Goal: Complete application form: Complete application form

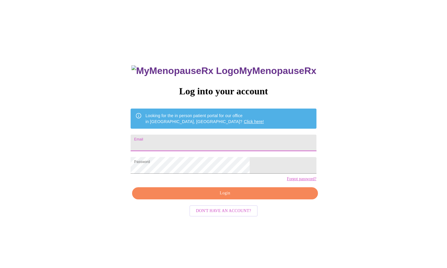
click at [228, 135] on input "Email" at bounding box center [224, 143] width 186 height 17
type input "[EMAIL_ADDRESS][DOMAIN_NAME]"
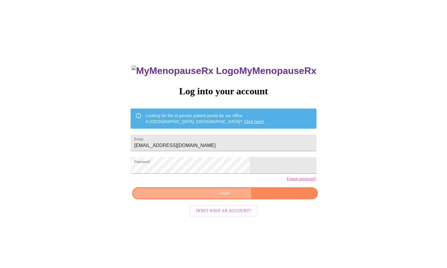
click at [217, 197] on span "Login" at bounding box center [225, 193] width 172 height 7
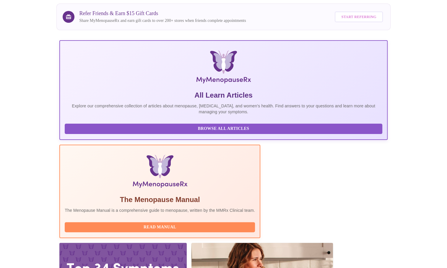
scroll to position [85, 0]
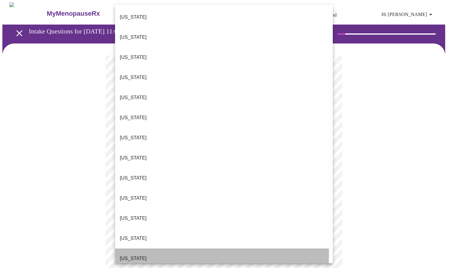
click at [123, 255] on p "[US_STATE]" at bounding box center [133, 258] width 27 height 7
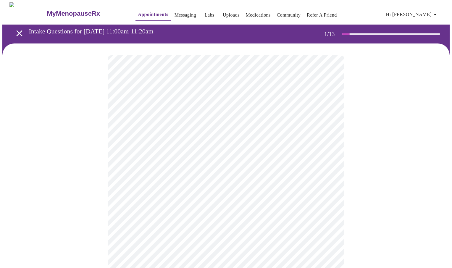
click at [150, 170] on body "MyMenopauseRx Appointments Messaging Labs Uploads Medications Community Refer a…" at bounding box center [225, 272] width 447 height 540
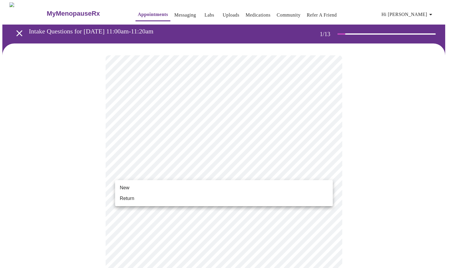
click at [145, 186] on li "New" at bounding box center [224, 187] width 218 height 11
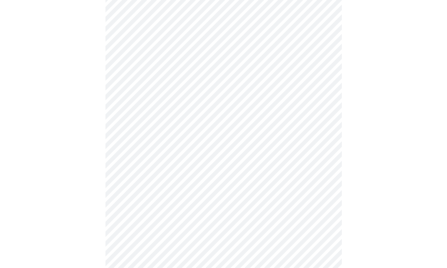
scroll to position [234, 0]
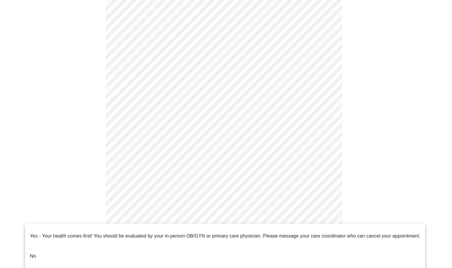
click at [201, 212] on body "MyMenopauseRx Appointments Messaging Labs Uploads Medications Community Refer a…" at bounding box center [225, 33] width 447 height 531
click at [33, 253] on p "No" at bounding box center [33, 256] width 6 height 7
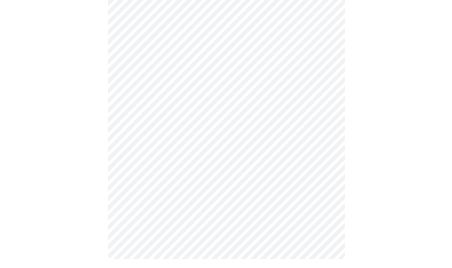
scroll to position [0, 0]
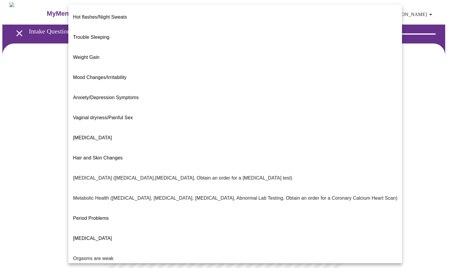
click at [326, 119] on body "MyMenopauseRx Appointments Messaging Labs Uploads Medications Community Refer a…" at bounding box center [225, 179] width 447 height 355
click at [84, 55] on span "Weight Gain" at bounding box center [86, 57] width 26 height 5
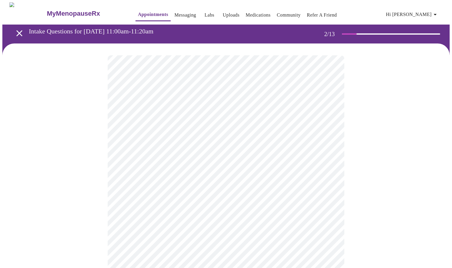
click at [326, 124] on body "MyMenopauseRx Appointments Messaging Labs Uploads Medications Community Refer a…" at bounding box center [225, 178] width 447 height 352
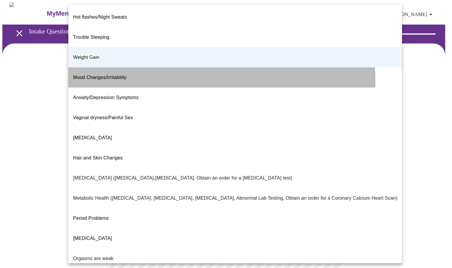
click at [90, 68] on li "Mood Changes/Irritability" at bounding box center [235, 77] width 334 height 20
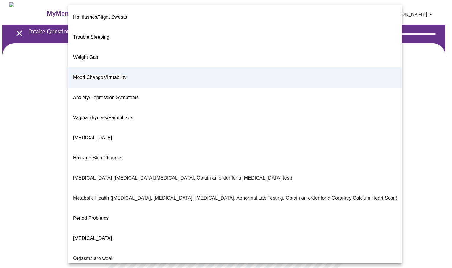
click at [328, 124] on body "MyMenopauseRx Appointments Messaging Labs Uploads Medications Community Refer a…" at bounding box center [225, 178] width 447 height 352
click at [87, 55] on span "Weight Gain" at bounding box center [86, 57] width 26 height 5
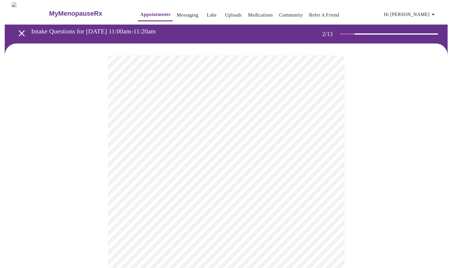
scroll to position [83, 0]
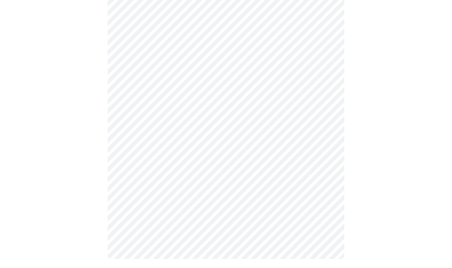
click at [241, 100] on body "MyMenopauseRx Appointments Messaging Labs Uploads Medications Community Refer a…" at bounding box center [225, 95] width 447 height 352
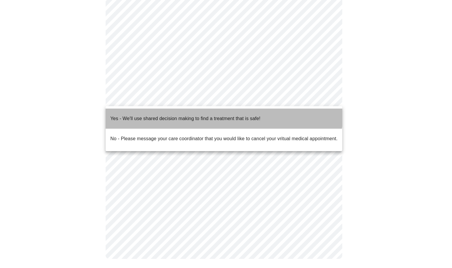
click at [223, 115] on p "Yes - We'll use shared decision making to find a treatment that is safe!" at bounding box center [185, 118] width 150 height 7
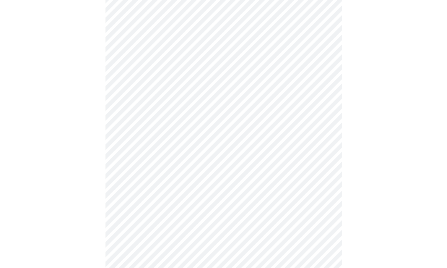
scroll to position [0, 0]
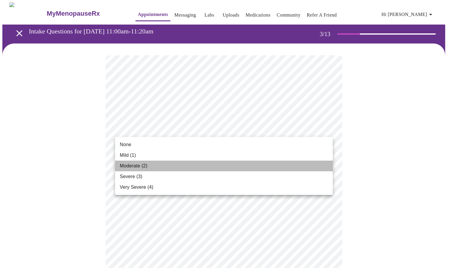
click at [132, 167] on span "Moderate (2)" at bounding box center [133, 165] width 27 height 7
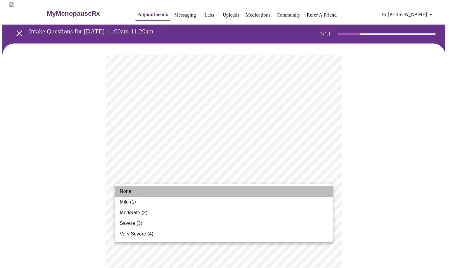
click at [125, 192] on span "None" at bounding box center [126, 191] width 12 height 7
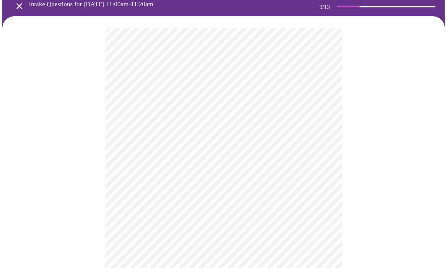
scroll to position [28, 0]
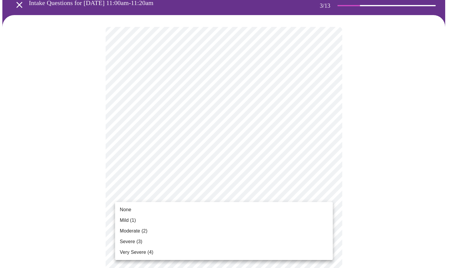
click at [131, 232] on span "Moderate (2)" at bounding box center [133, 230] width 27 height 7
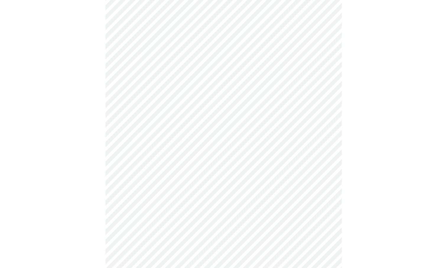
scroll to position [71, 0]
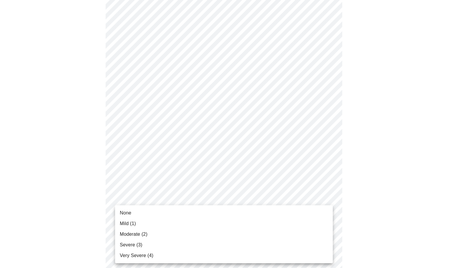
click at [141, 232] on span "Moderate (2)" at bounding box center [133, 234] width 27 height 7
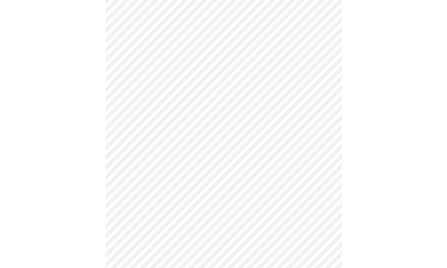
scroll to position [106, 0]
click at [203, 206] on body "MyMenopauseRx Appointments Messaging Labs Uploads Medications Community Refer a…" at bounding box center [225, 272] width 447 height 753
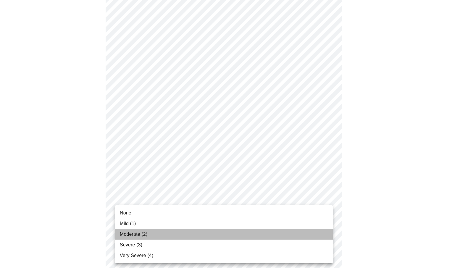
click at [176, 233] on li "Moderate (2)" at bounding box center [224, 234] width 218 height 11
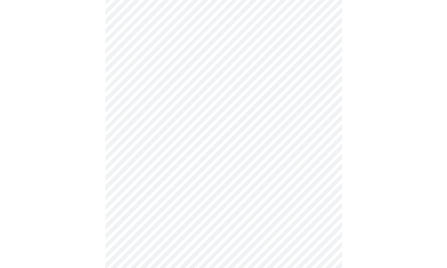
scroll to position [134, 0]
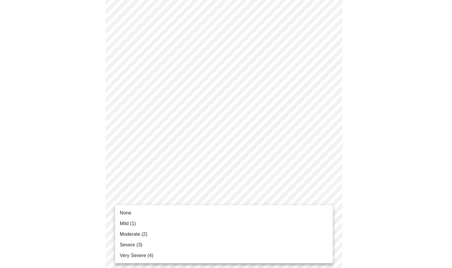
click at [199, 213] on body "MyMenopauseRx Appointments Messaging Labs Uploads Medications Community Refer a…" at bounding box center [225, 241] width 447 height 745
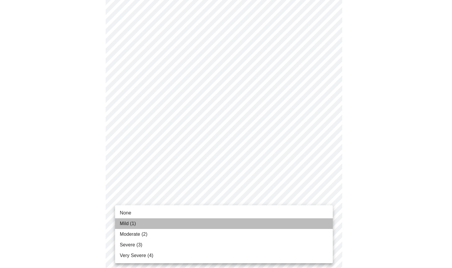
click at [145, 223] on li "Mild (1)" at bounding box center [224, 223] width 218 height 11
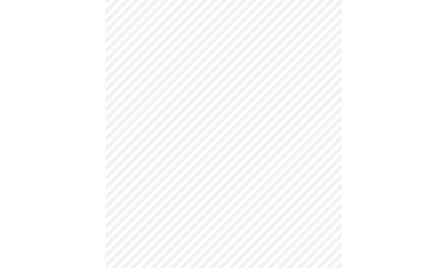
scroll to position [212, 0]
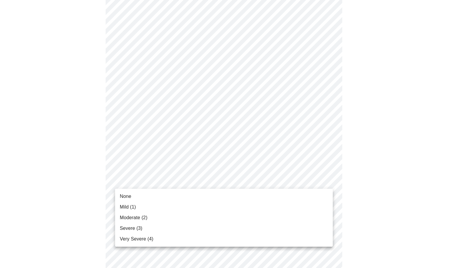
click at [202, 175] on body "MyMenopauseRx Appointments Messaging Labs Uploads Medications Community Refer a…" at bounding box center [225, 159] width 447 height 737
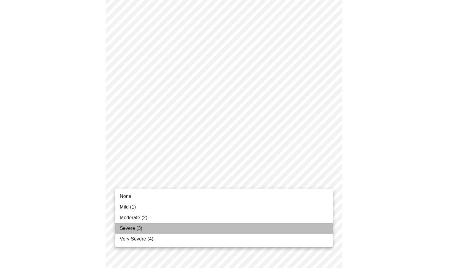
click at [169, 229] on li "Severe (3)" at bounding box center [224, 228] width 218 height 11
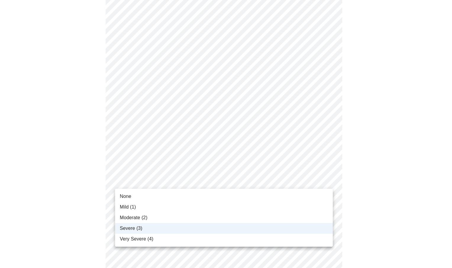
click at [183, 179] on body "MyMenopauseRx Appointments Messaging Labs Uploads Medications Community Refer a…" at bounding box center [225, 155] width 447 height 728
click at [177, 230] on li "Severe (3)" at bounding box center [224, 228] width 218 height 11
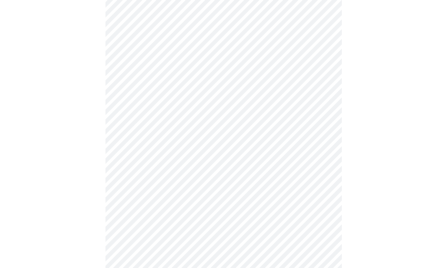
scroll to position [242, 0]
click at [208, 197] on body "MyMenopauseRx Appointments Messaging Labs Uploads Medications Community Refer a…" at bounding box center [225, 124] width 447 height 728
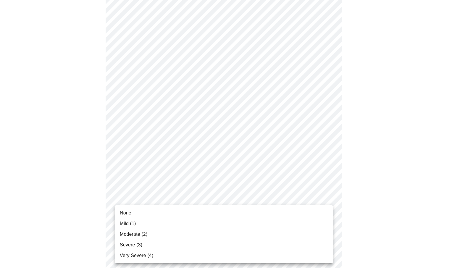
click at [180, 224] on li "Mild (1)" at bounding box center [224, 223] width 218 height 11
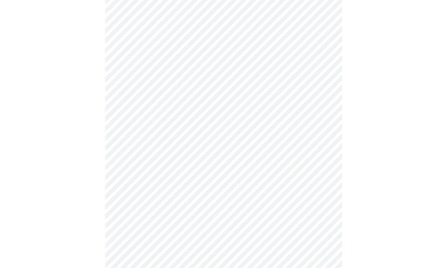
scroll to position [272, 0]
click at [186, 213] on body "MyMenopauseRx Appointments Messaging Labs Uploads Medications Community Refer a…" at bounding box center [225, 91] width 447 height 720
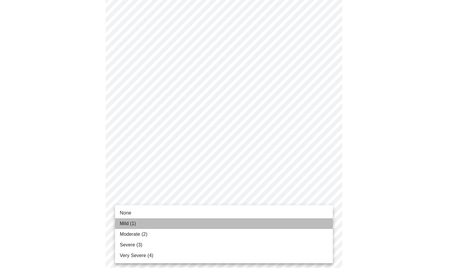
click at [181, 227] on li "Mild (1)" at bounding box center [224, 223] width 218 height 11
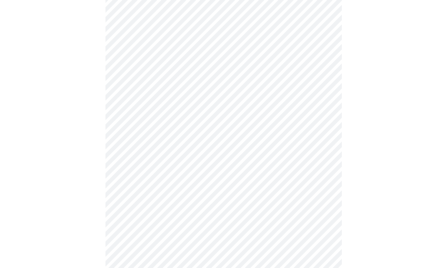
scroll to position [332, 0]
click at [203, 198] on body "MyMenopauseRx Appointments Messaging Labs Uploads Medications Community Refer a…" at bounding box center [225, 27] width 447 height 712
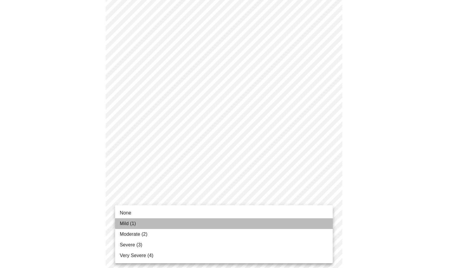
click at [195, 221] on li "Mild (1)" at bounding box center [224, 223] width 218 height 11
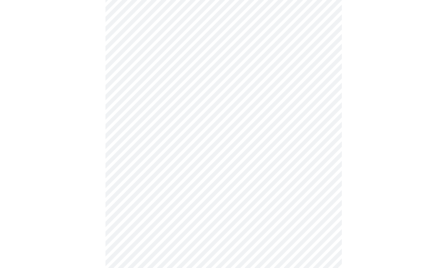
scroll to position [401, 0]
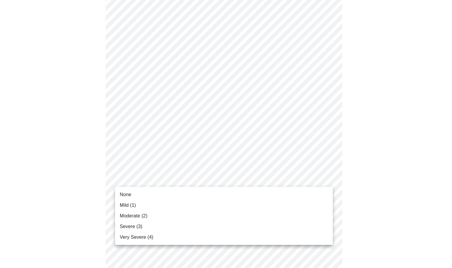
click at [190, 205] on li "Mild (1)" at bounding box center [224, 205] width 218 height 11
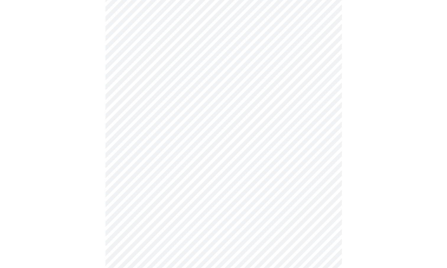
scroll to position [147, 0]
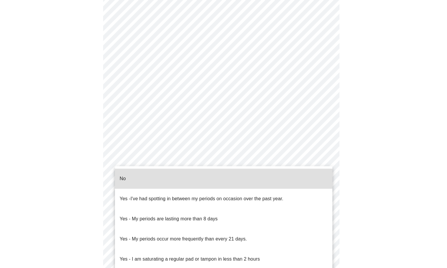
click at [232, 220] on body "MyMenopauseRx Appointments Messaging Labs Uploads Medications Community Refer a…" at bounding box center [223, 147] width 443 height 583
click at [285, 249] on li "Yes - I am saturating a regular pad or tampon in less than 2 hours" at bounding box center [224, 259] width 218 height 20
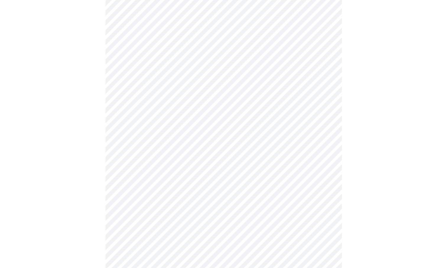
scroll to position [192, 0]
click at [329, 210] on body "MyMenopauseRx Appointments Messaging Labs Uploads Medications Community Refer a…" at bounding box center [225, 101] width 447 height 580
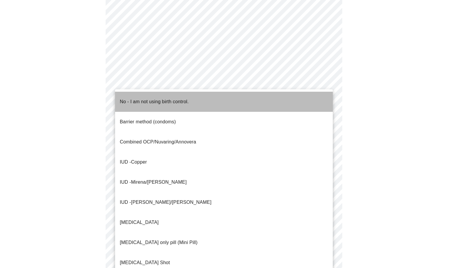
click at [271, 100] on li "No - I am not using birth control." at bounding box center [224, 102] width 218 height 20
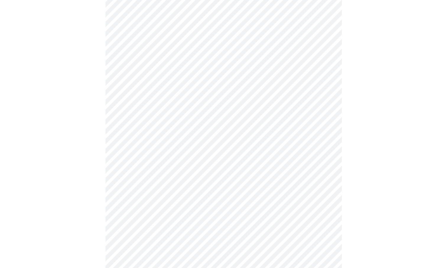
scroll to position [268, 0]
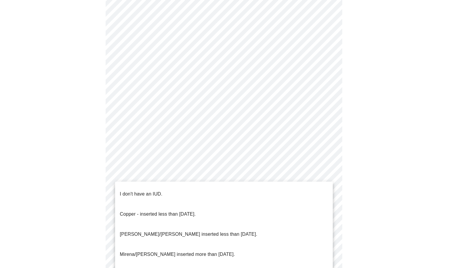
click at [323, 178] on body "MyMenopauseRx Appointments Messaging Labs Uploads Medications Community Refer a…" at bounding box center [225, 22] width 447 height 576
click at [298, 193] on li "I don't have an IUD." at bounding box center [224, 194] width 218 height 20
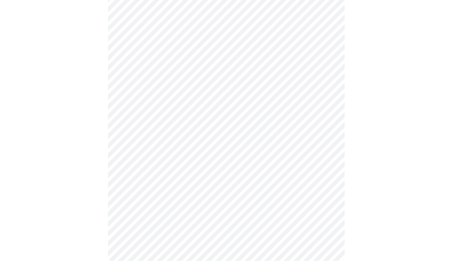
scroll to position [302, 0]
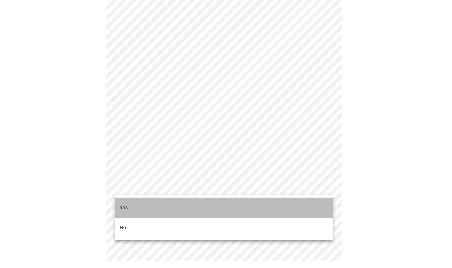
click at [302, 203] on li "Yes" at bounding box center [224, 208] width 218 height 20
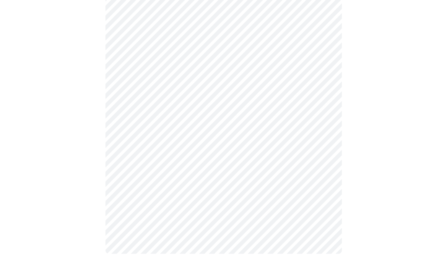
scroll to position [0, 0]
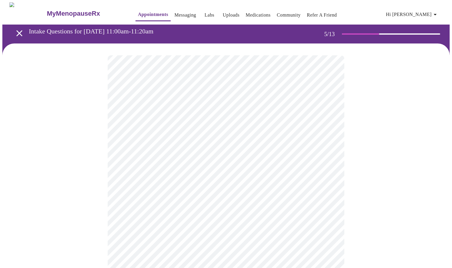
click at [323, 155] on body "MyMenopauseRx Appointments Messaging Labs Uploads Medications Community Refer a…" at bounding box center [225, 241] width 447 height 479
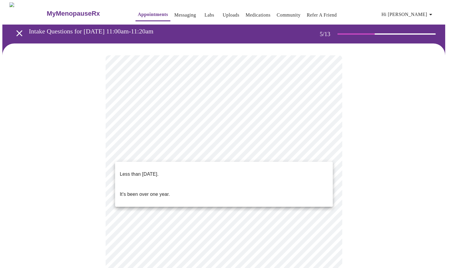
click at [297, 186] on li "It's been over one year." at bounding box center [224, 194] width 218 height 20
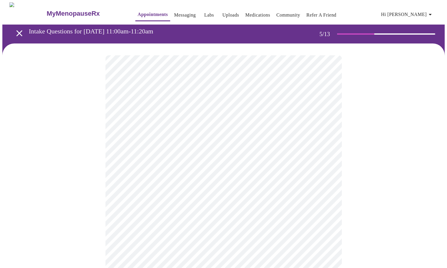
scroll to position [20, 0]
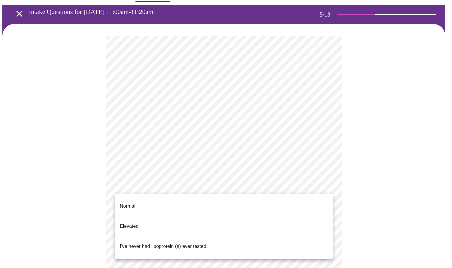
click at [325, 185] on body "MyMenopauseRx Appointments Messaging Labs Uploads Medications Community Refer a…" at bounding box center [225, 220] width 447 height 475
click at [302, 236] on li "I've never had lipoprotein (a) ever tested." at bounding box center [224, 246] width 218 height 20
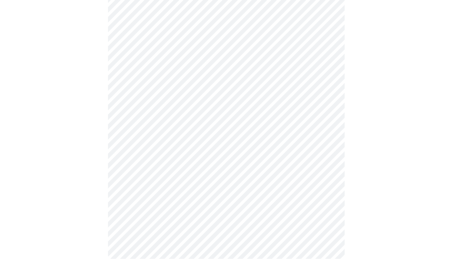
scroll to position [0, 0]
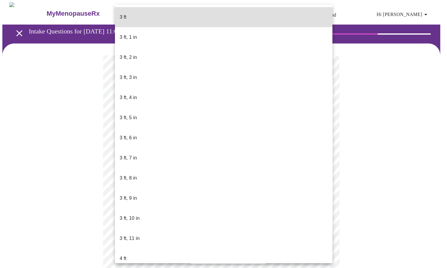
click at [216, 171] on body "MyMenopauseRx Appointments Messaging Labs Uploads Medications Community Refer a…" at bounding box center [223, 159] width 443 height 315
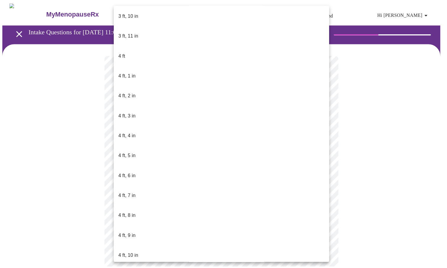
scroll to position [203, 0]
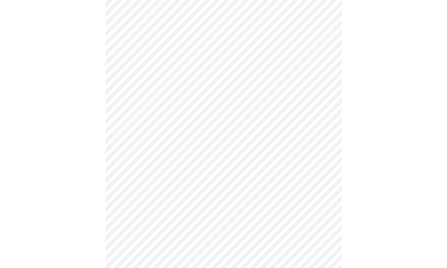
scroll to position [1433, 0]
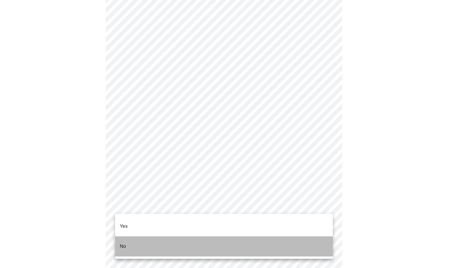
click at [213, 238] on li "No" at bounding box center [224, 246] width 218 height 20
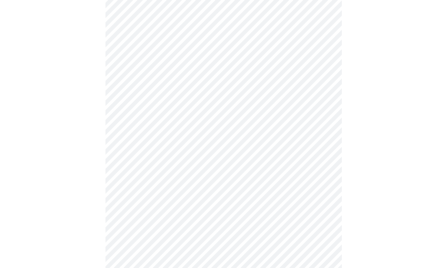
scroll to position [268, 0]
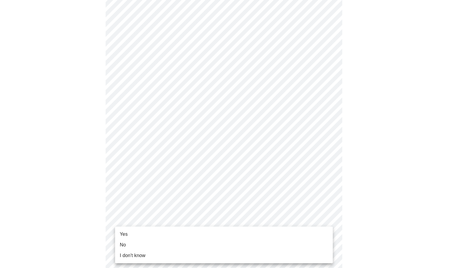
click at [207, 224] on body "MyMenopauseRx Appointments Messaging Labs Uploads Medications Community Refer a…" at bounding box center [225, 22] width 447 height 576
click at [201, 232] on li "Yes" at bounding box center [224, 234] width 218 height 11
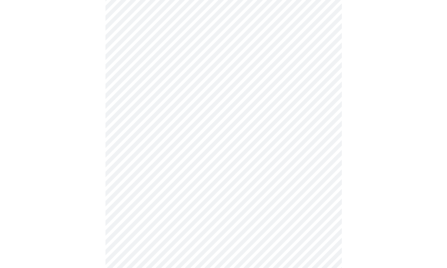
scroll to position [0, 0]
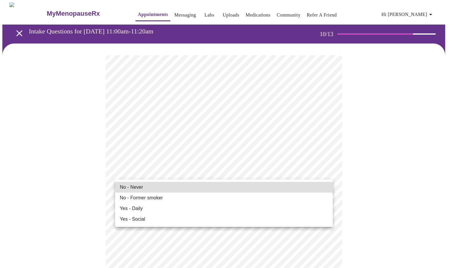
click at [213, 188] on li "No - Never" at bounding box center [224, 187] width 218 height 11
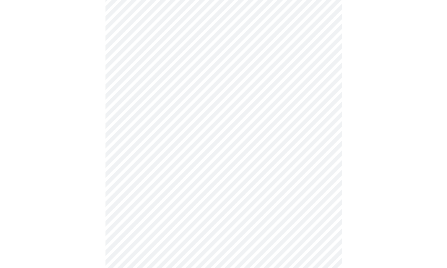
scroll to position [404, 0]
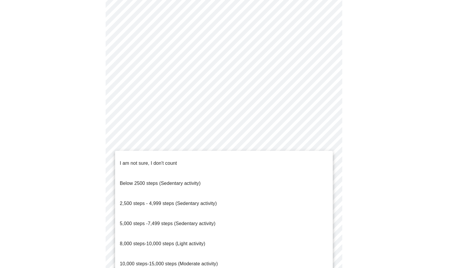
click at [156, 241] on span "8,000 steps-10,000 steps (Light activity)" at bounding box center [162, 243] width 85 height 5
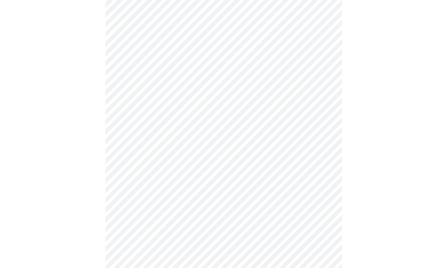
scroll to position [435, 0]
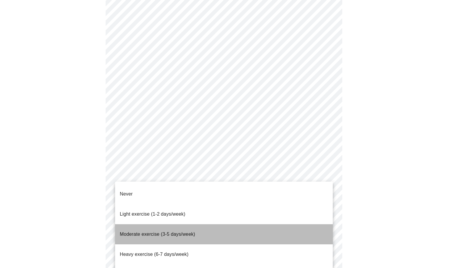
click at [176, 232] on span "Moderate exercise (3-5 days/week)" at bounding box center [157, 234] width 75 height 5
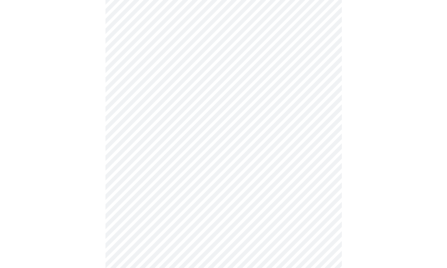
scroll to position [467, 0]
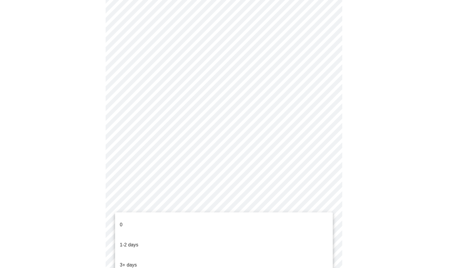
click at [178, 237] on li "1-2 days" at bounding box center [224, 245] width 218 height 20
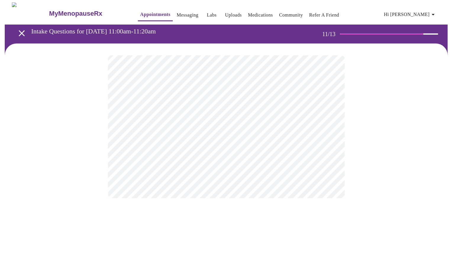
scroll to position [0, 0]
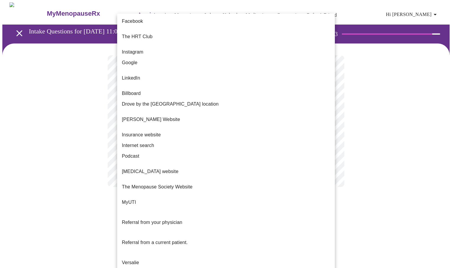
click at [326, 122] on body "MyMenopauseRx Appointments Messaging Labs Uploads Medications Community Refer a…" at bounding box center [225, 100] width 447 height 196
click at [177, 240] on span "Referral from a current patient." at bounding box center [155, 242] width 66 height 5
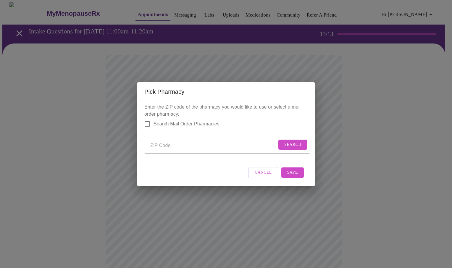
click at [185, 147] on input "Send a message to your care team" at bounding box center [213, 145] width 127 height 9
click at [148, 119] on input "Search Mail Order Pharmacies" at bounding box center [147, 124] width 12 height 12
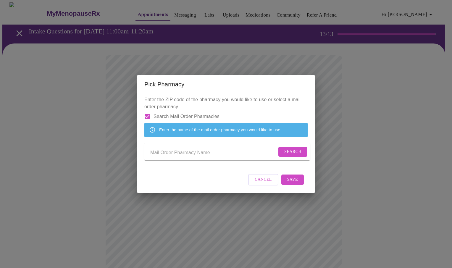
click at [146, 110] on input "Search Mail Order Pharmacies" at bounding box center [147, 116] width 12 height 12
checkbox input "false"
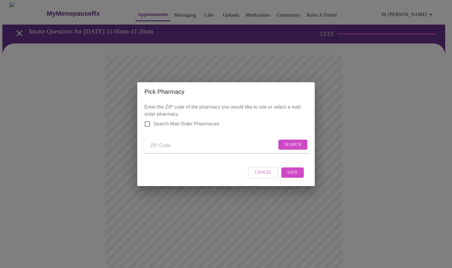
click at [179, 145] on input "Send a message to your care team" at bounding box center [213, 145] width 127 height 9
click at [285, 143] on span "Search" at bounding box center [292, 144] width 17 height 7
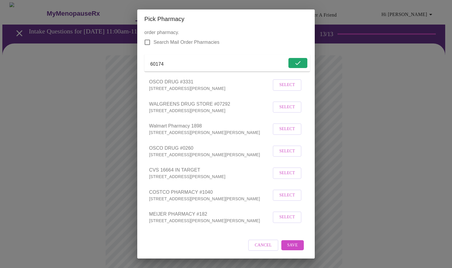
scroll to position [15, 0]
click at [171, 60] on input "60174" at bounding box center [213, 63] width 127 height 9
type input "60177"
click at [284, 62] on span "Search" at bounding box center [292, 62] width 17 height 7
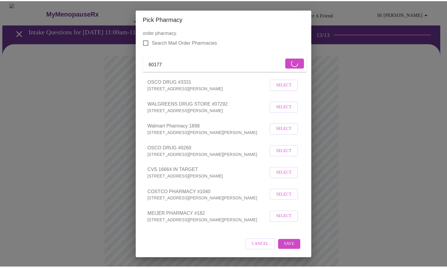
scroll to position [0, 0]
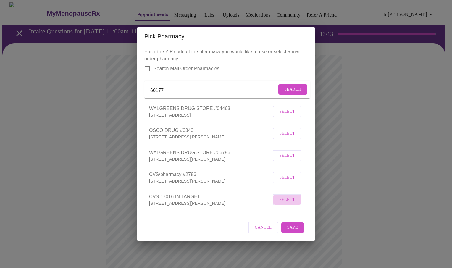
click at [287, 203] on span "Select" at bounding box center [287, 199] width 16 height 7
click at [293, 231] on span "Save" at bounding box center [292, 227] width 11 height 7
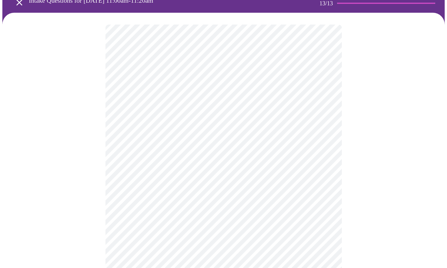
scroll to position [57, 0]
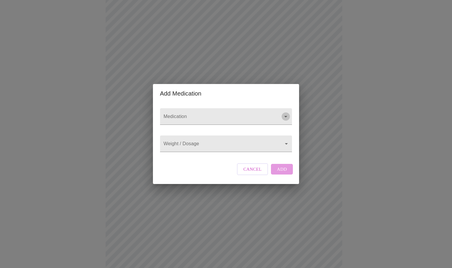
click at [284, 113] on icon "Open" at bounding box center [285, 116] width 7 height 7
type input "[MEDICAL_DATA]"
click at [270, 146] on body "MyMenopauseRx Appointments Messaging Labs Uploads Medications Community Refer a…" at bounding box center [225, 167] width 447 height 444
click at [271, 159] on div at bounding box center [226, 134] width 452 height 268
click at [276, 177] on div "Cancel Add" at bounding box center [264, 169] width 59 height 18
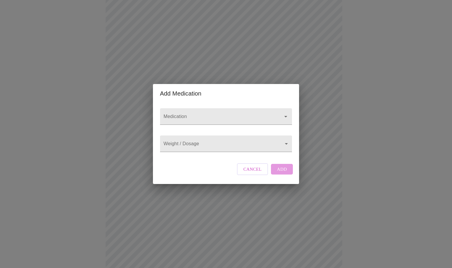
click at [170, 145] on body "MyMenopauseRx Appointments Messaging Labs Uploads Medications Community Refer a…" at bounding box center [225, 167] width 447 height 444
click at [284, 109] on div at bounding box center [226, 134] width 452 height 268
click at [284, 144] on body "MyMenopauseRx Appointments Messaging Labs Uploads Medications Community Refer a…" at bounding box center [225, 167] width 447 height 444
click at [233, 157] on div at bounding box center [226, 134] width 452 height 268
click at [229, 143] on body "MyMenopauseRx Appointments Messaging Labs Uploads Medications Community Refer a…" at bounding box center [225, 167] width 447 height 444
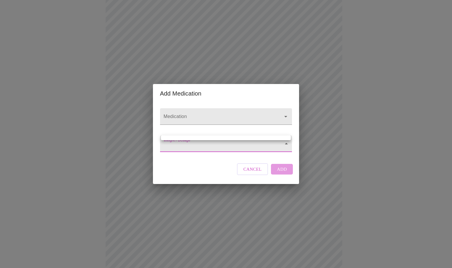
click at [279, 173] on div at bounding box center [226, 134] width 452 height 268
click at [253, 173] on span "Cancel" at bounding box center [252, 169] width 18 height 8
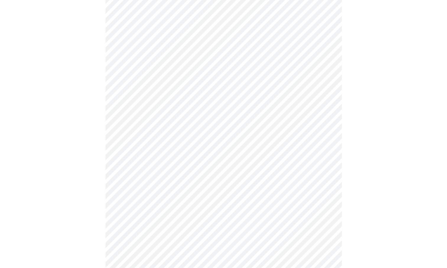
scroll to position [127, 0]
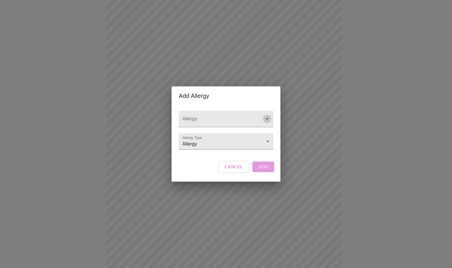
click at [264, 116] on icon "Open" at bounding box center [266, 118] width 7 height 7
click at [264, 116] on icon "Close" at bounding box center [266, 118] width 7 height 7
click at [263, 145] on body "MyMenopauseRx Appointments Messaging Labs Uploads Medications Community Refer a…" at bounding box center [225, 98] width 447 height 444
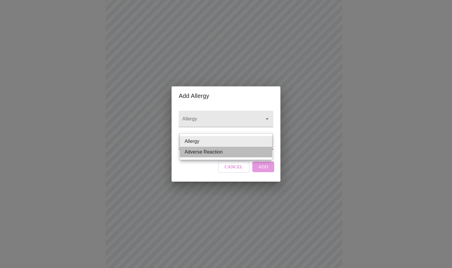
click at [253, 155] on li "Adverse Reaction" at bounding box center [226, 152] width 92 height 11
type input "Adverse Reaction"
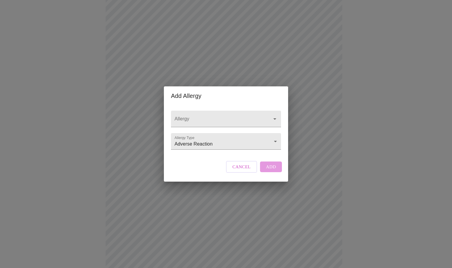
click at [270, 173] on div "Cancel Add" at bounding box center [253, 167] width 59 height 18
click at [269, 171] on div "Cancel Add" at bounding box center [253, 167] width 59 height 18
click at [246, 171] on span "Cancel" at bounding box center [241, 167] width 18 height 8
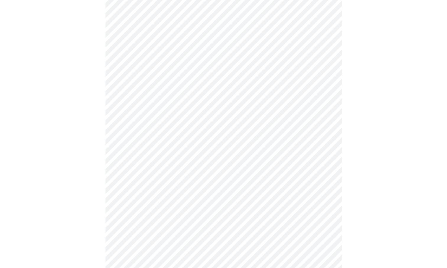
scroll to position [84, 0]
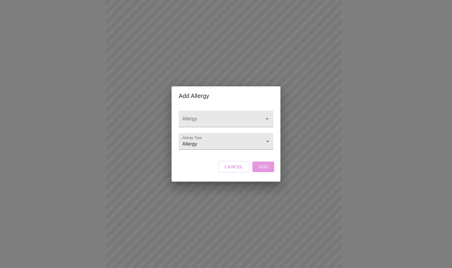
click at [257, 174] on div "Cancel Add" at bounding box center [245, 167] width 59 height 18
click at [293, 83] on div "Add Allergy Allergy Allergy Type Allergy Allergy Cancel Add" at bounding box center [226, 134] width 452 height 268
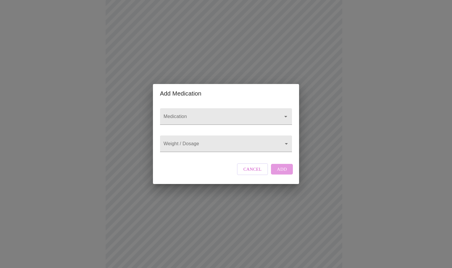
click at [230, 114] on input "Medication" at bounding box center [217, 119] width 110 height 11
click at [252, 173] on span "Cancel" at bounding box center [252, 169] width 18 height 8
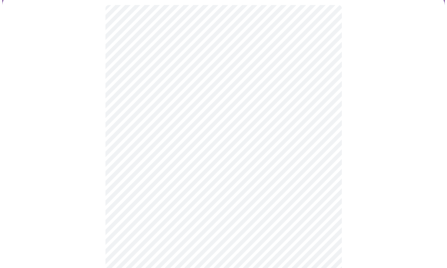
scroll to position [0, 0]
